Goal: Entertainment & Leisure: Browse casually

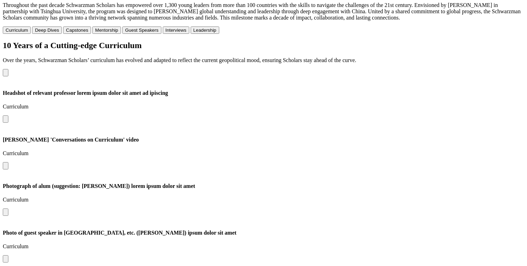
scroll to position [69, 0]
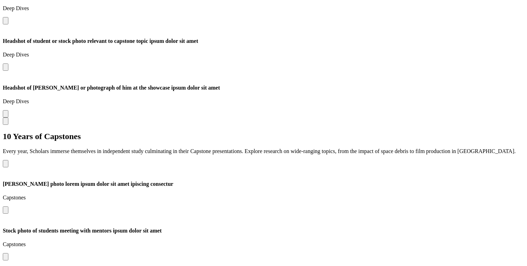
scroll to position [534, 0]
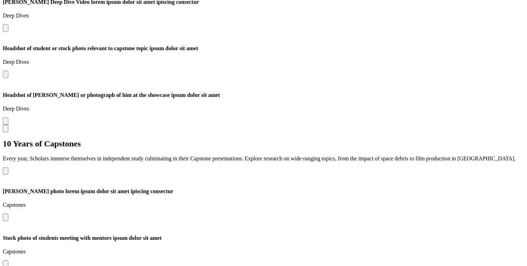
drag, startPoint x: 486, startPoint y: 131, endPoint x: 367, endPoint y: 132, distance: 119.1
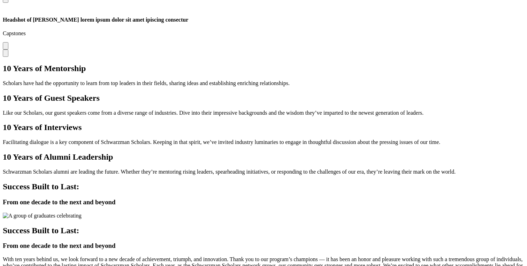
scroll to position [809, 0]
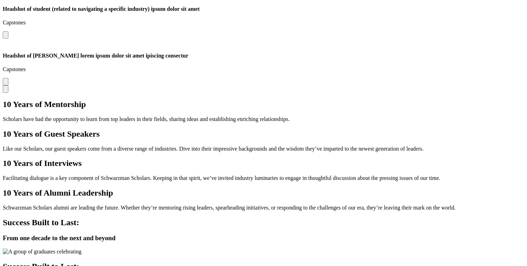
drag, startPoint x: 477, startPoint y: 104, endPoint x: 295, endPoint y: 131, distance: 183.5
drag, startPoint x: 394, startPoint y: 132, endPoint x: 329, endPoint y: 138, distance: 65.1
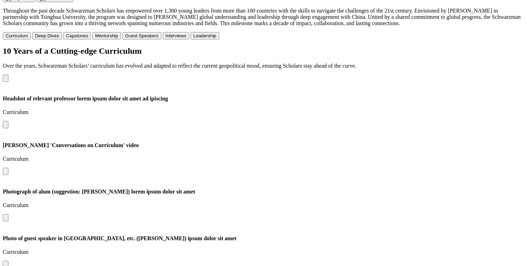
scroll to position [35, 0]
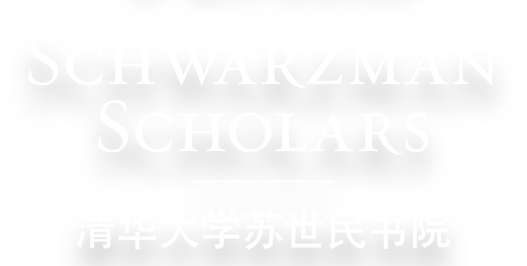
scroll to position [314, 0]
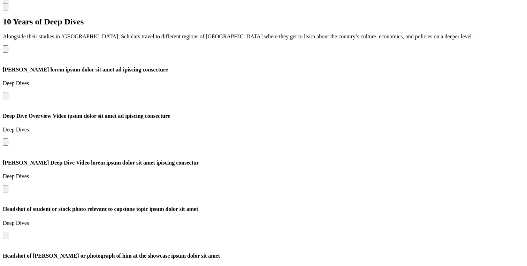
scroll to position [1055, 0]
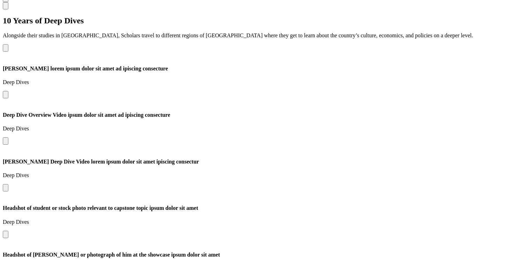
drag, startPoint x: 304, startPoint y: 185, endPoint x: 152, endPoint y: 217, distance: 155.4
drag, startPoint x: 307, startPoint y: 204, endPoint x: 161, endPoint y: 213, distance: 146.2
drag, startPoint x: 138, startPoint y: 198, endPoint x: 406, endPoint y: 196, distance: 267.9
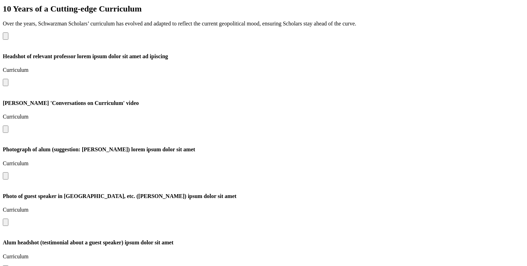
scroll to position [702, 0]
